Goal: Navigation & Orientation: Understand site structure

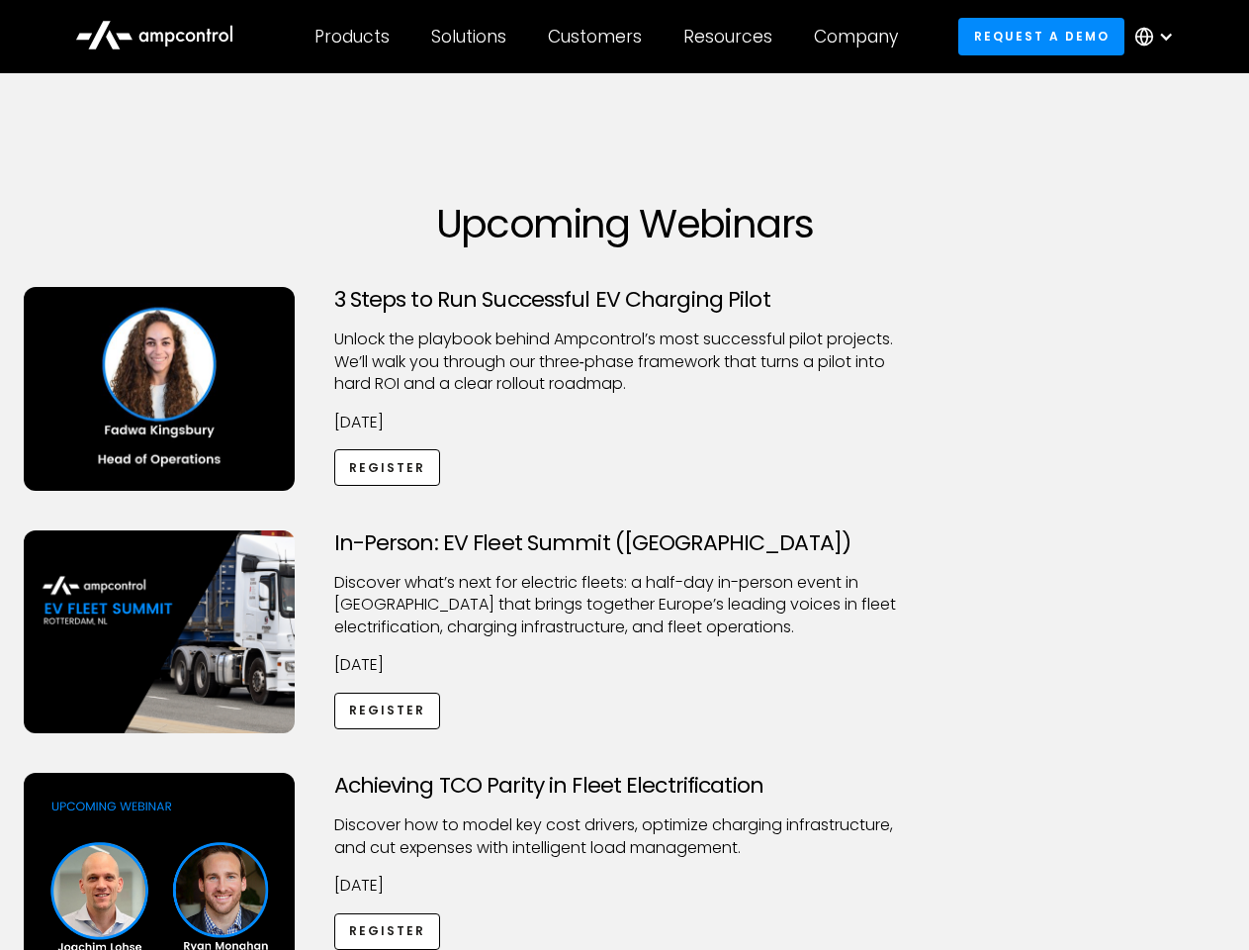
click at [608, 37] on div "Customers" at bounding box center [595, 37] width 94 height 22
click at [351, 37] on div "Products" at bounding box center [352, 37] width 75 height 22
click at [470, 37] on div "Solutions" at bounding box center [468, 37] width 75 height 22
click at [598, 37] on div "Customers" at bounding box center [595, 37] width 94 height 22
click at [732, 37] on div "Resources" at bounding box center [727, 37] width 89 height 22
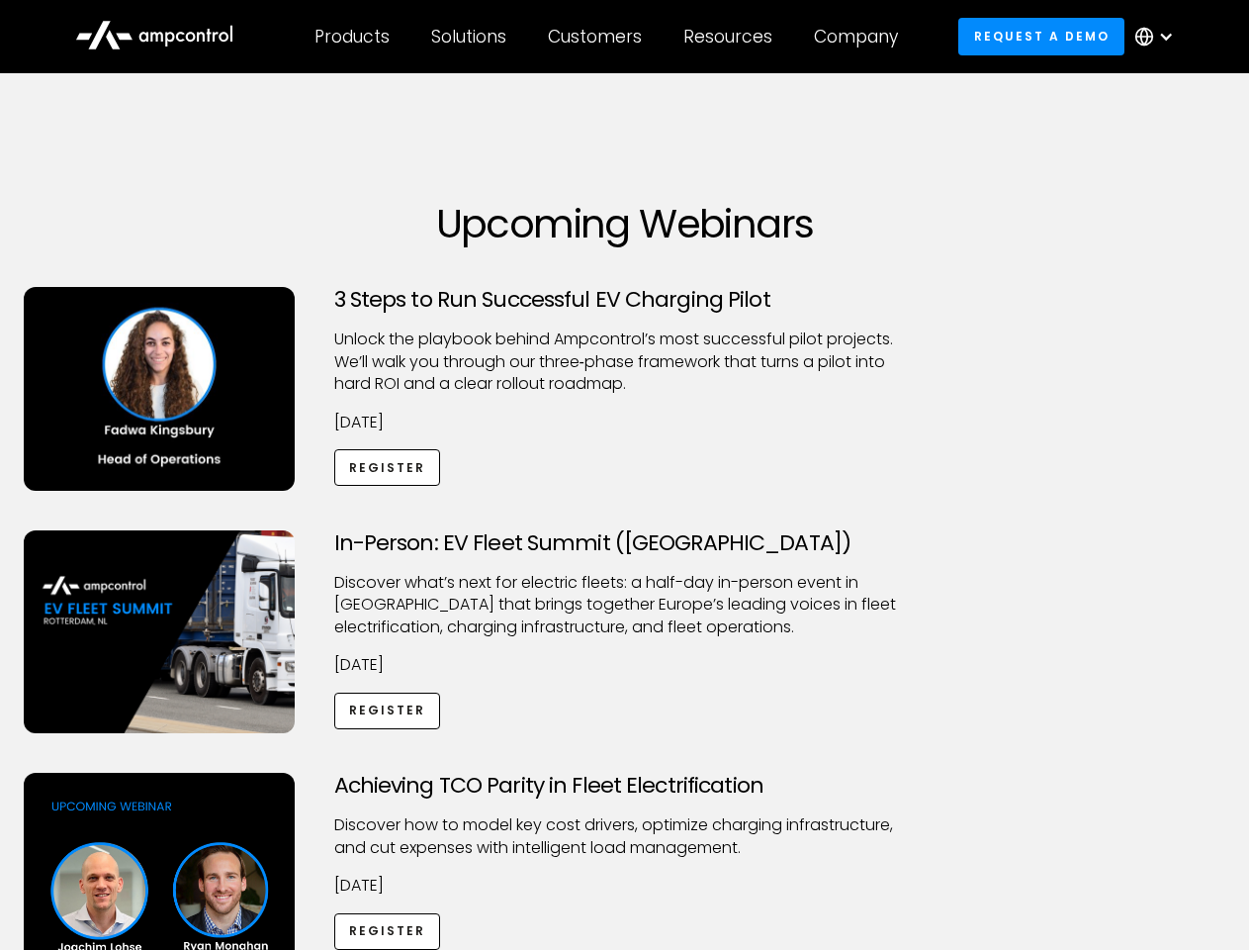
click at [863, 37] on div "Company" at bounding box center [856, 37] width 84 height 22
click at [1159, 37] on div at bounding box center [1166, 37] width 16 height 16
